Goal: Task Accomplishment & Management: Manage account settings

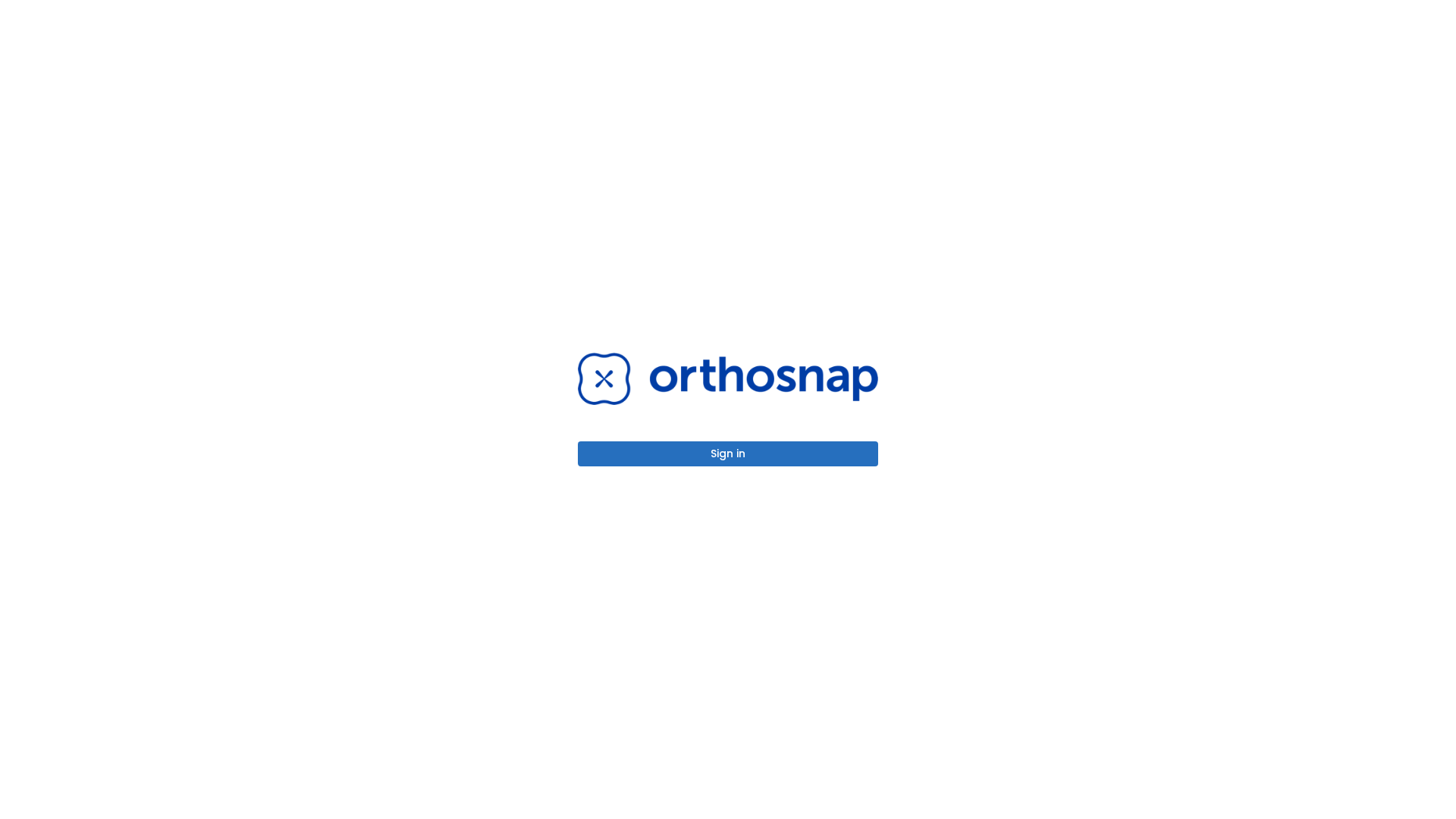
click at [728, 454] on button "Sign in" at bounding box center [728, 454] width 301 height 25
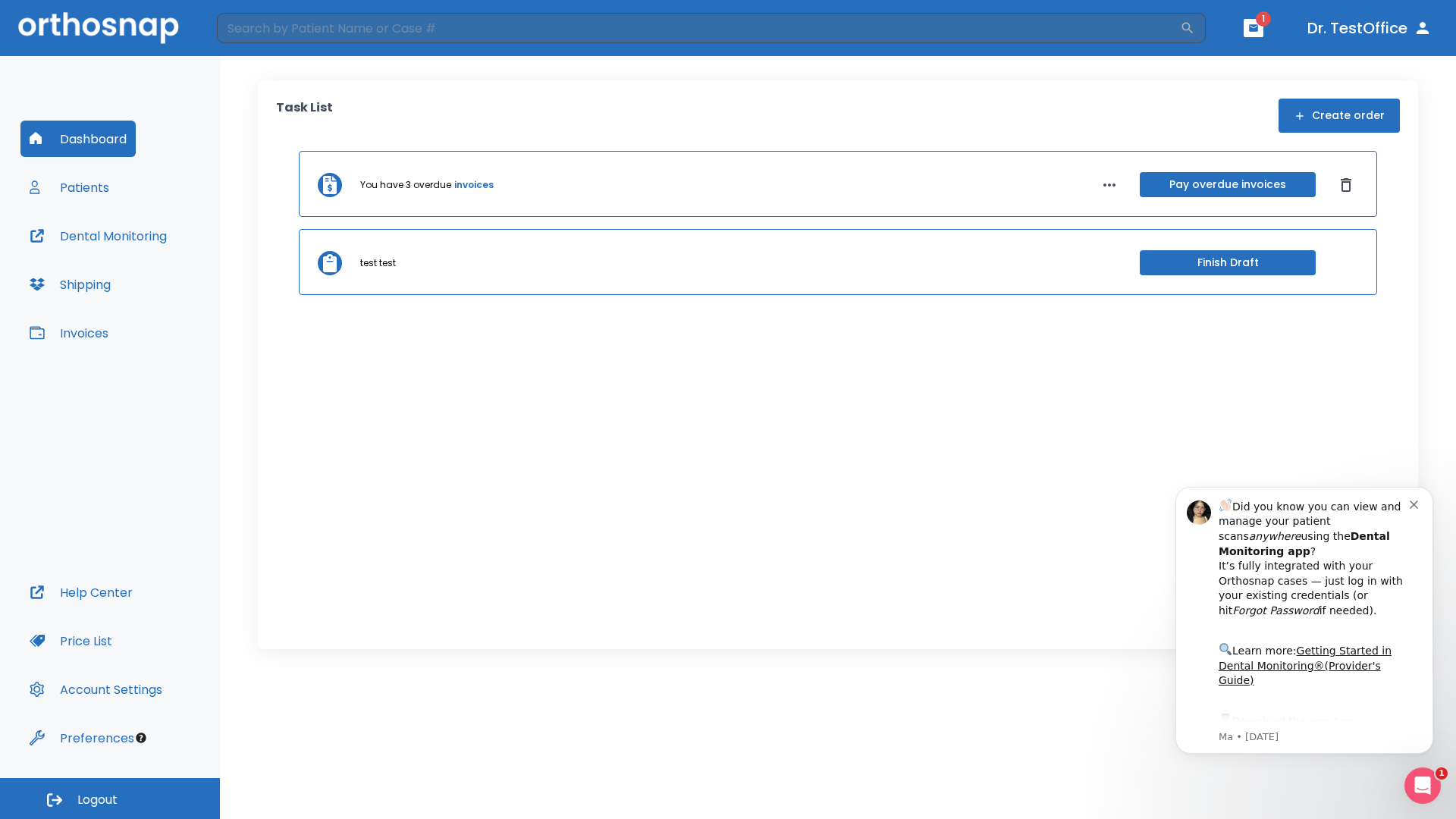
click at [110, 798] on span "Logout" at bounding box center [98, 799] width 40 height 17
